Goal: Task Accomplishment & Management: Use online tool/utility

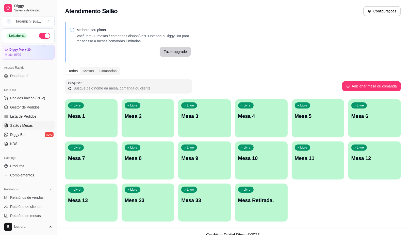
click at [376, 169] on div "Livre Mesa 12" at bounding box center [374, 158] width 53 height 32
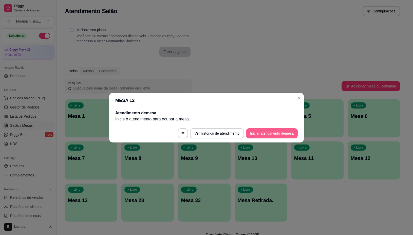
click at [264, 136] on button "Iniciar atendimento de mesa" at bounding box center [272, 133] width 52 height 10
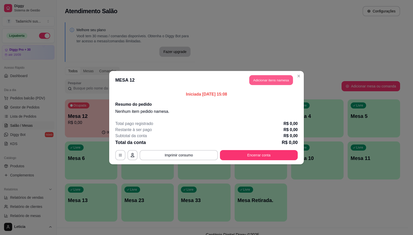
click at [267, 83] on button "Adicionar itens na mesa" at bounding box center [272, 80] width 44 height 10
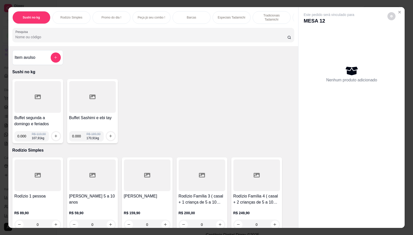
click at [21, 112] on div at bounding box center [37, 97] width 47 height 32
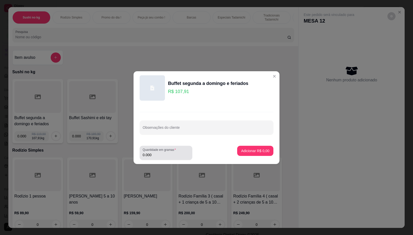
click at [177, 156] on input "0.000" at bounding box center [166, 154] width 47 height 5
type input "0.276"
click at [256, 148] on button "Adicionar R$ 29,78" at bounding box center [254, 151] width 37 height 10
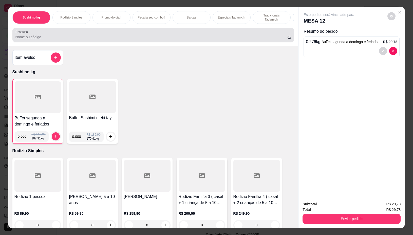
click at [162, 37] on input "Pesquisa" at bounding box center [151, 36] width 272 height 5
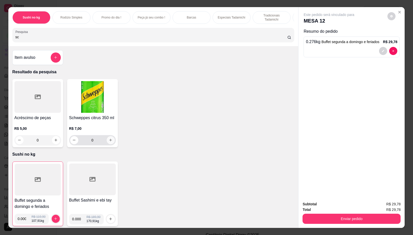
type input "sc"
click at [109, 140] on button "increase-product-quantity" at bounding box center [111, 140] width 8 height 8
type input "1"
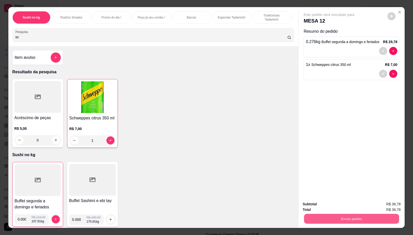
click at [326, 220] on button "Enviar pedido" at bounding box center [351, 219] width 95 height 10
click at [324, 204] on button "Não registrar e enviar pedido" at bounding box center [334, 203] width 51 height 9
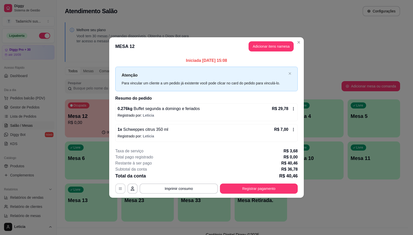
click at [121, 188] on icon "button" at bounding box center [120, 189] width 4 height 4
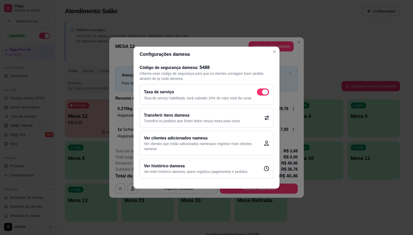
click at [258, 91] on span at bounding box center [263, 92] width 12 height 7
click at [258, 93] on input "checkbox" at bounding box center [258, 94] width 3 height 3
checkbox input "false"
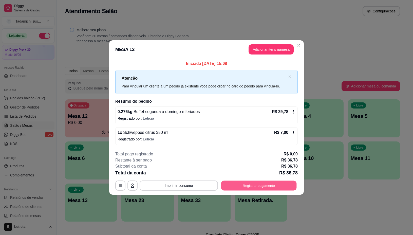
click at [250, 184] on button "Registrar pagamento" at bounding box center [259, 186] width 76 height 10
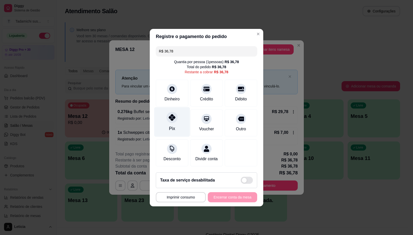
click at [180, 122] on div "Pix" at bounding box center [172, 122] width 36 height 30
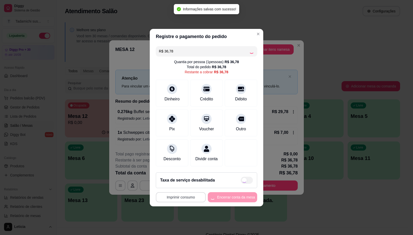
type input "R$ 0,00"
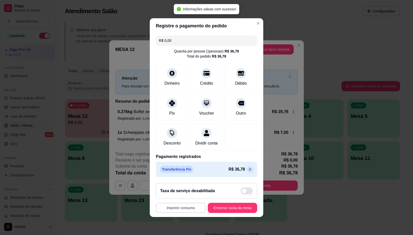
click at [177, 211] on button "Imprimir consumo" at bounding box center [181, 208] width 50 height 10
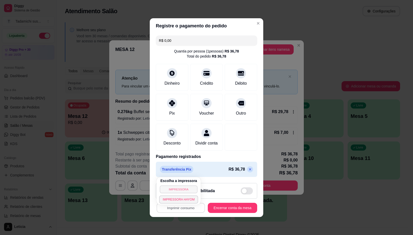
click at [176, 188] on button "IMPRESSORA" at bounding box center [179, 189] width 38 height 8
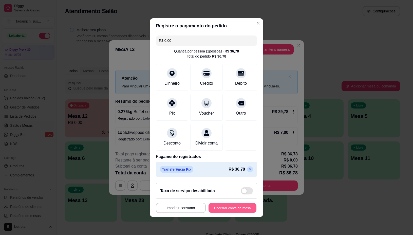
click at [220, 211] on button "Encerrar conta da mesa" at bounding box center [233, 208] width 48 height 10
